Goal: Task Accomplishment & Management: Use online tool/utility

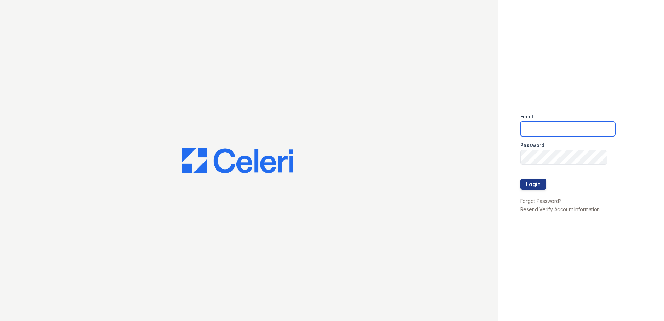
click at [550, 124] on input "email" at bounding box center [567, 128] width 95 height 15
type input "[EMAIL_ADDRESS][DOMAIN_NAME]"
click at [532, 164] on form "Email [EMAIL_ADDRESS][DOMAIN_NAME] Password Login" at bounding box center [567, 152] width 95 height 89
click at [529, 184] on button "Login" at bounding box center [533, 183] width 26 height 11
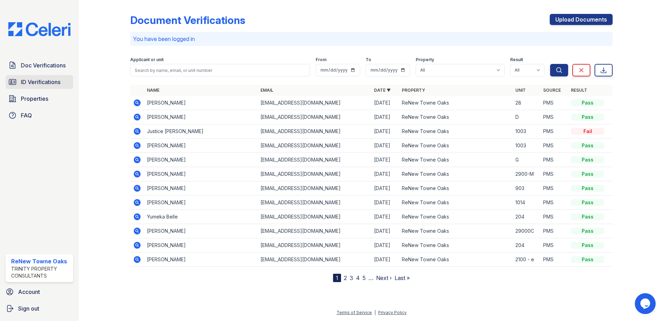
click at [29, 77] on link "ID Verifications" at bounding box center [40, 82] width 68 height 14
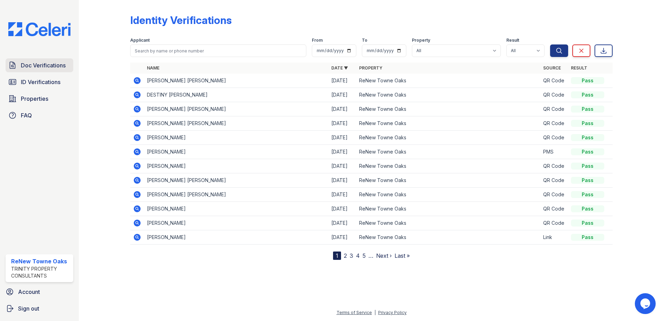
click at [37, 61] on link "Doc Verifications" at bounding box center [40, 65] width 68 height 14
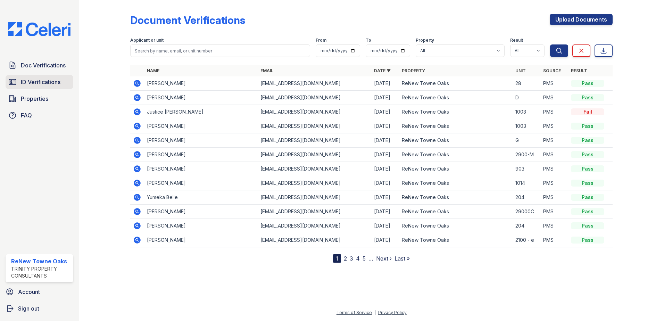
click at [49, 80] on span "ID Verifications" at bounding box center [41, 82] width 40 height 8
